Goal: Task Accomplishment & Management: Complete application form

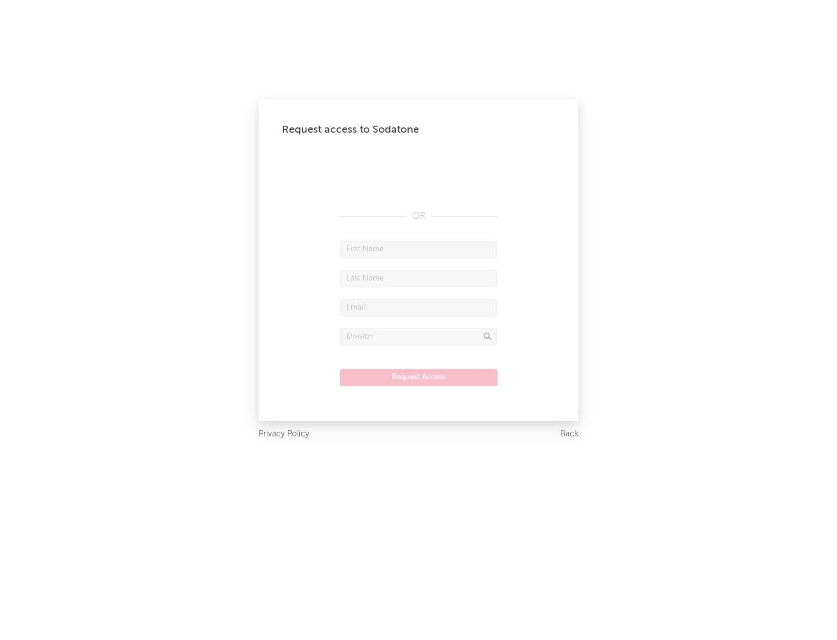
click at [419, 249] on input "text" at bounding box center [418, 249] width 157 height 17
type input "[PERSON_NAME]"
click at [419, 278] on input "text" at bounding box center [418, 278] width 157 height 17
type input "[PERSON_NAME]"
click at [419, 307] on input "text" at bounding box center [418, 307] width 157 height 17
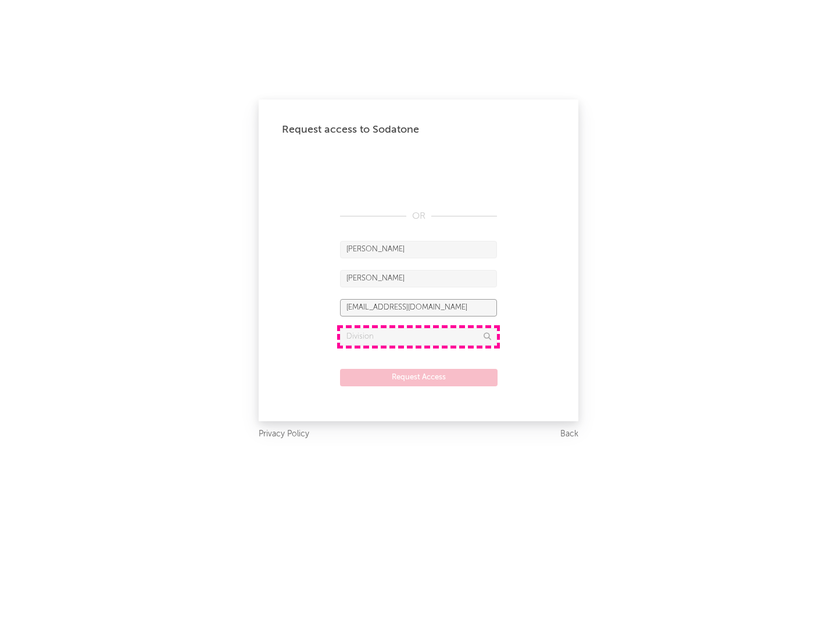
type input "[EMAIL_ADDRESS][DOMAIN_NAME]"
click at [419, 336] on input "text" at bounding box center [418, 336] width 157 height 17
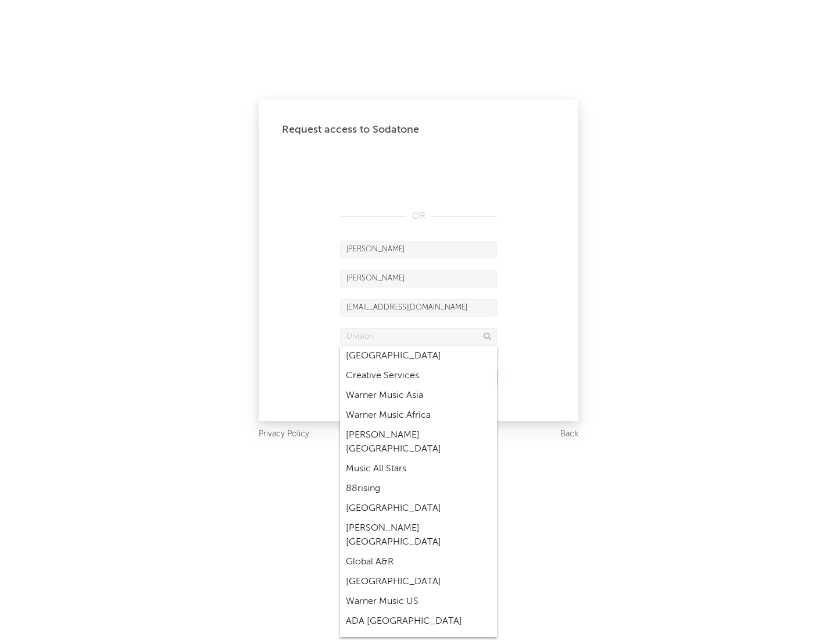
click at [419, 459] on div "Music All Stars" at bounding box center [418, 469] width 157 height 20
type input "Music All Stars"
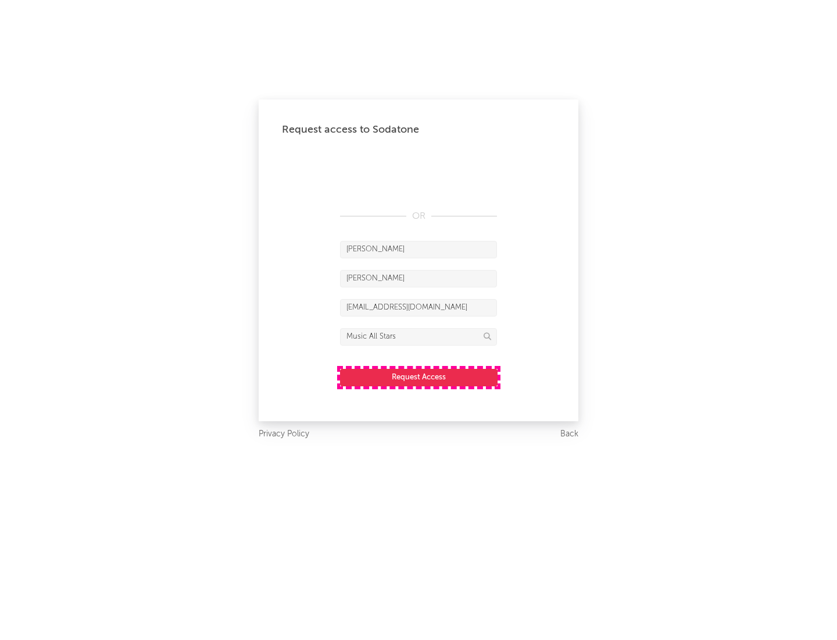
click at [419, 377] on button "Request Access" at bounding box center [419, 377] width 158 height 17
